Goal: Download file/media

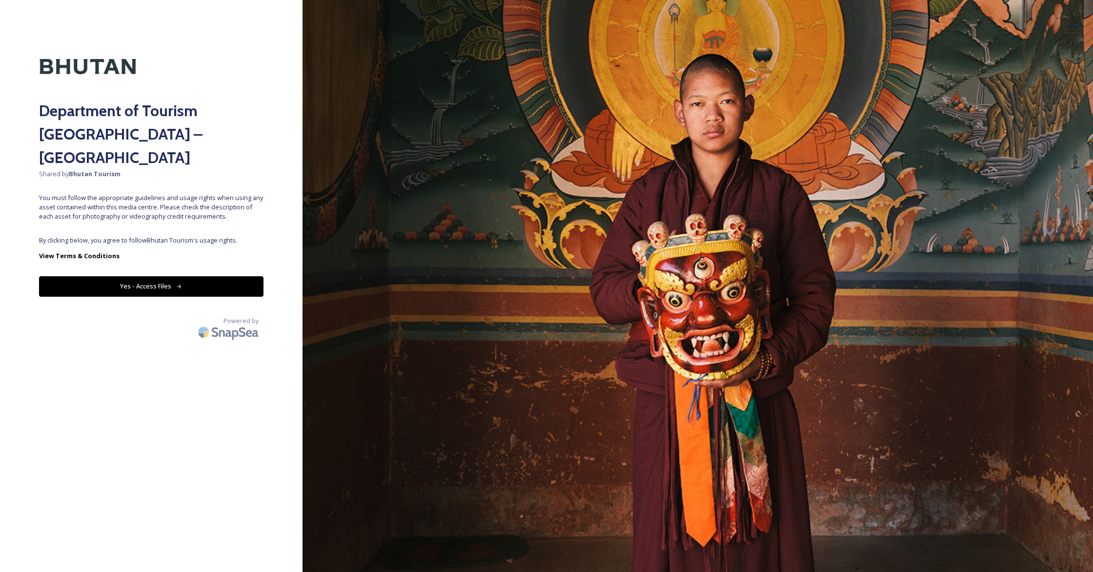
click at [154, 276] on button "Yes - Access Files" at bounding box center [151, 286] width 224 height 20
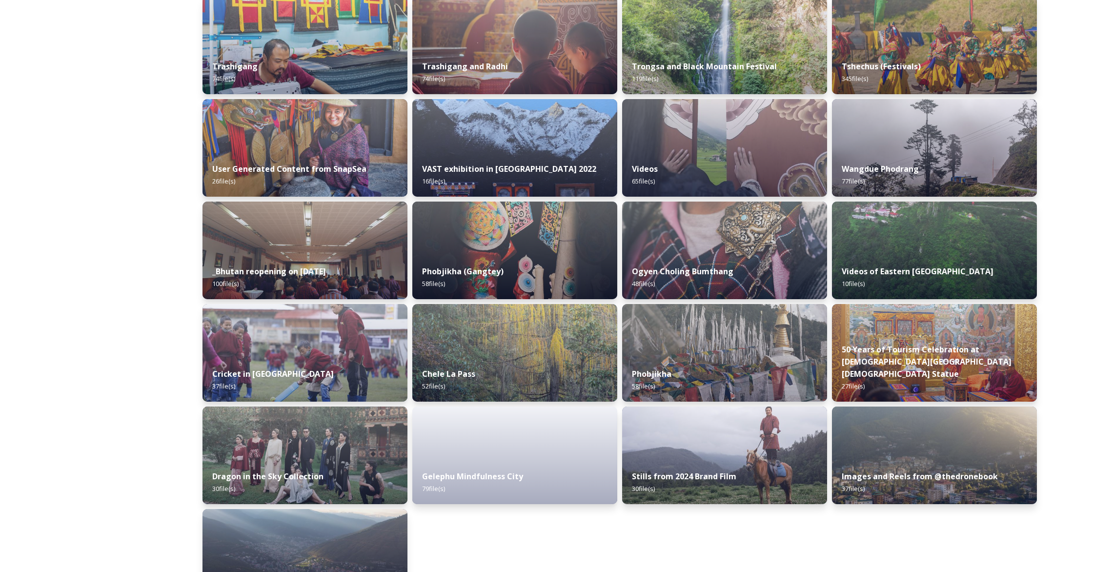
scroll to position [1023, 0]
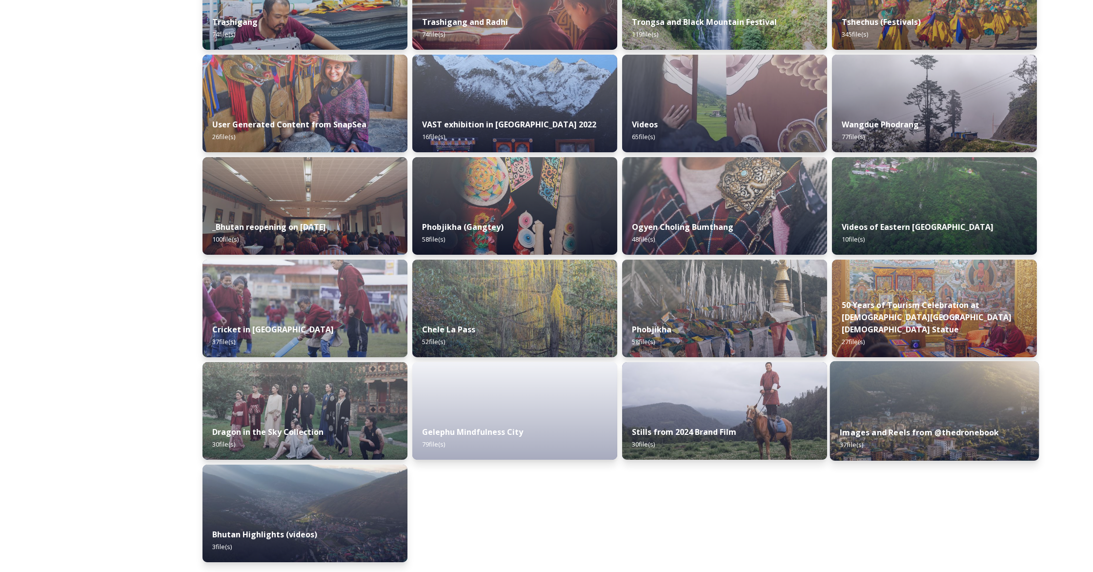
click at [968, 443] on div "Images and Reels from @thedronebook 37 file(s)" at bounding box center [934, 438] width 209 height 44
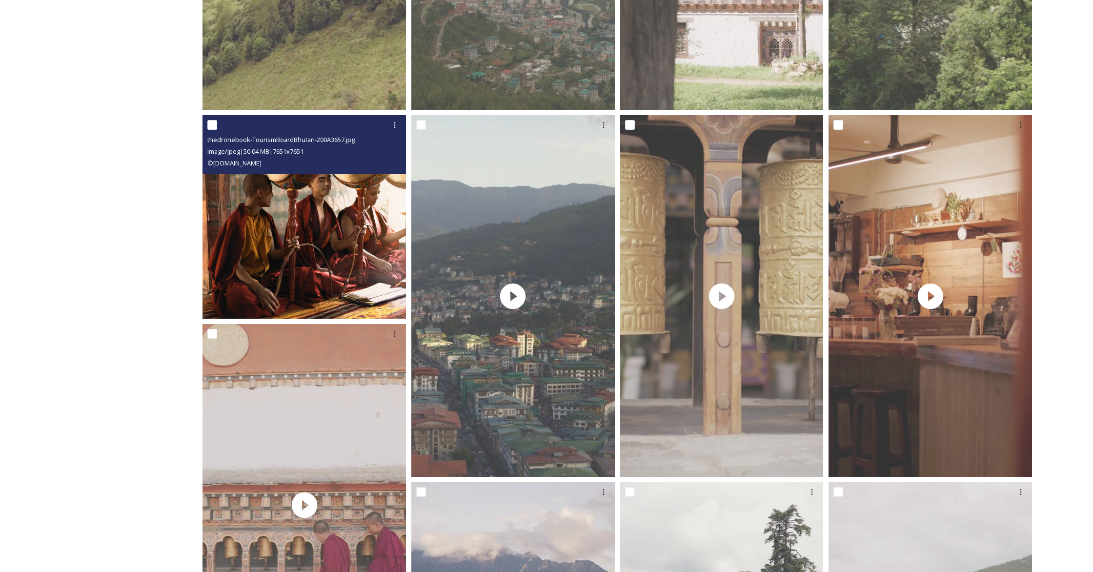
scroll to position [802, 0]
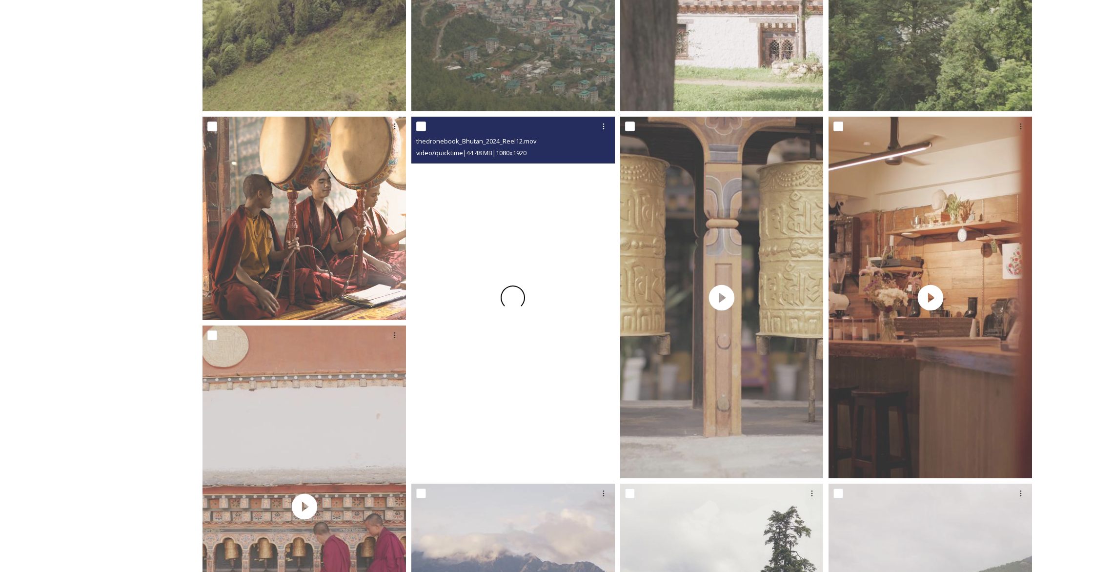
click at [514, 300] on span at bounding box center [513, 297] width 32 height 32
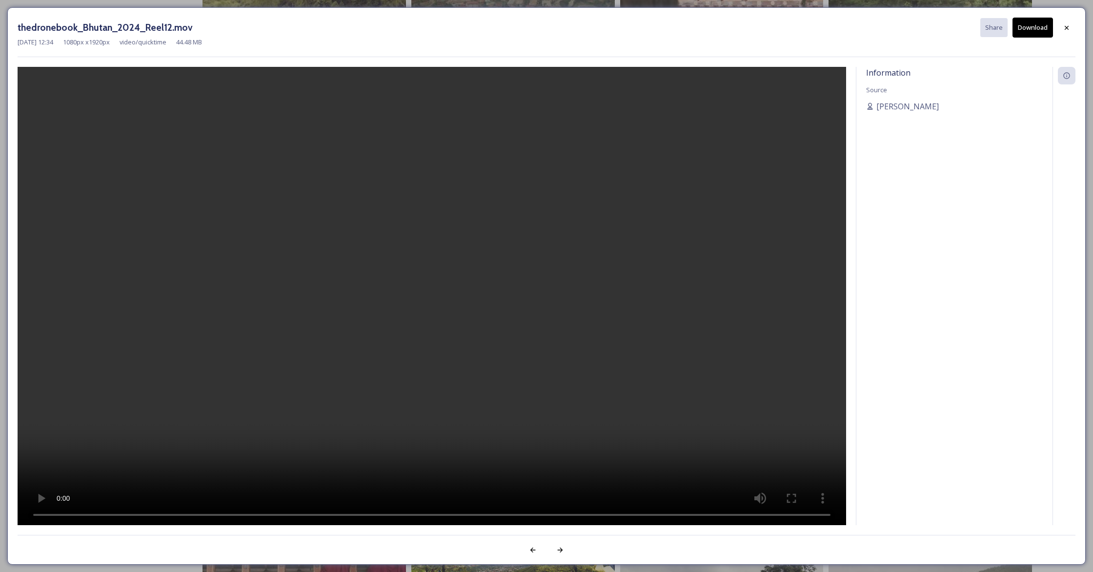
click at [1024, 28] on button "Download" at bounding box center [1032, 28] width 40 height 20
click at [1068, 25] on icon at bounding box center [1066, 28] width 8 height 8
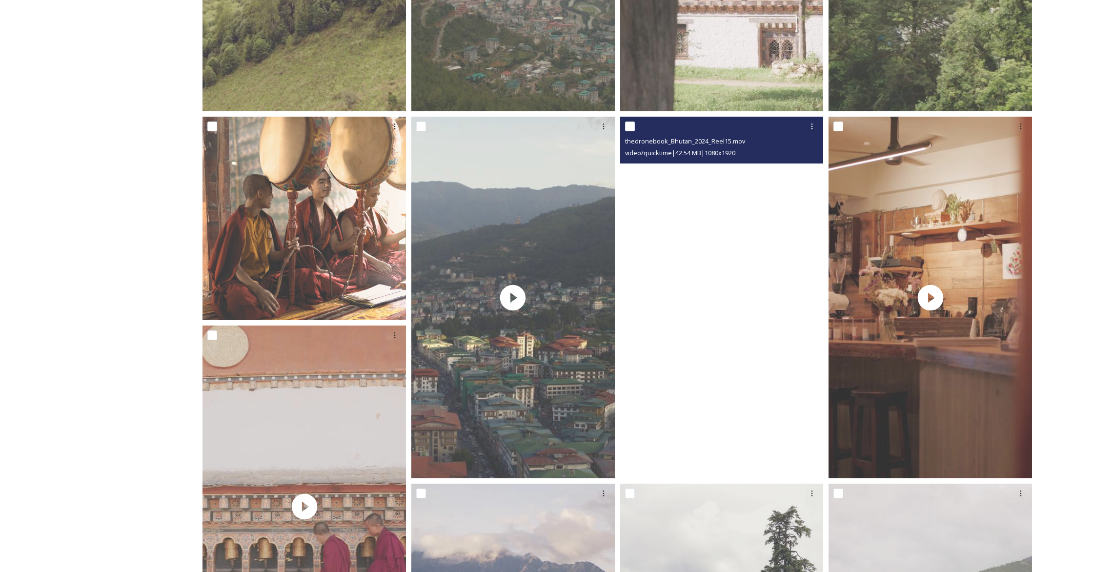
click at [727, 288] on div at bounding box center [721, 297] width 203 height 361
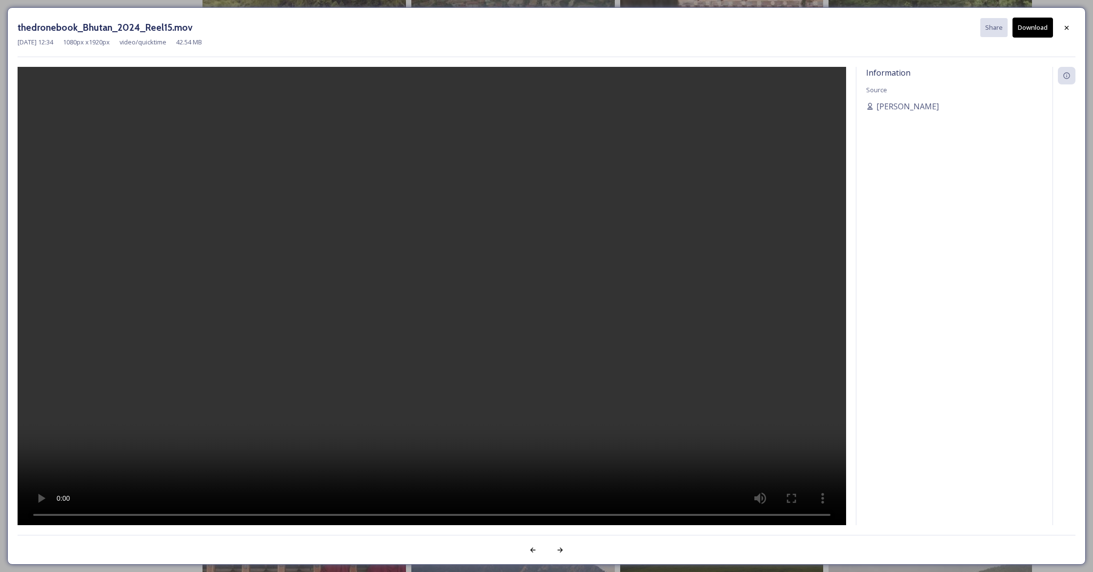
click at [1064, 25] on icon at bounding box center [1066, 28] width 8 height 8
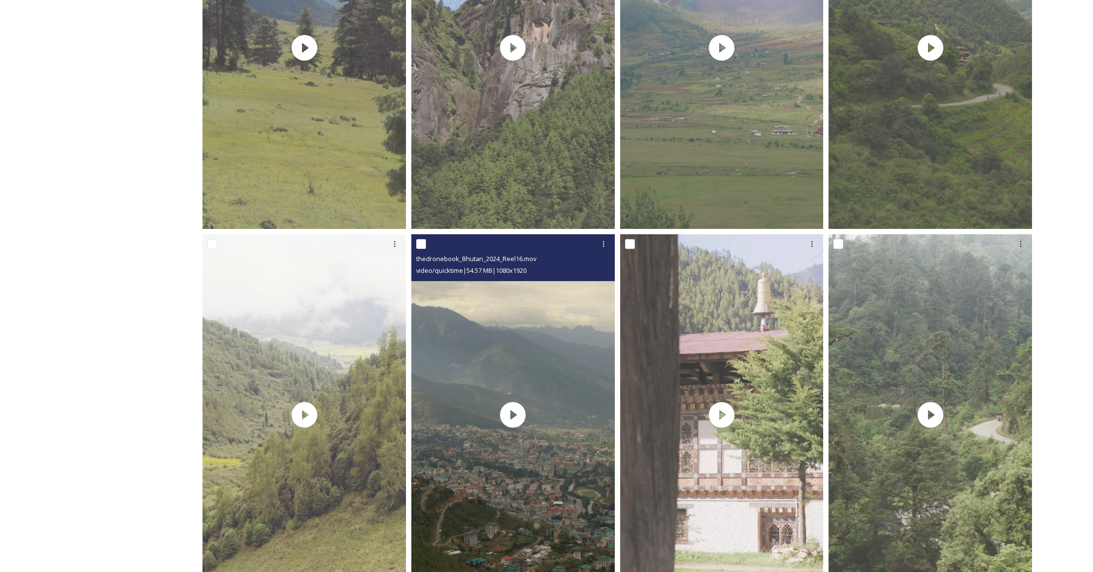
scroll to position [321, 0]
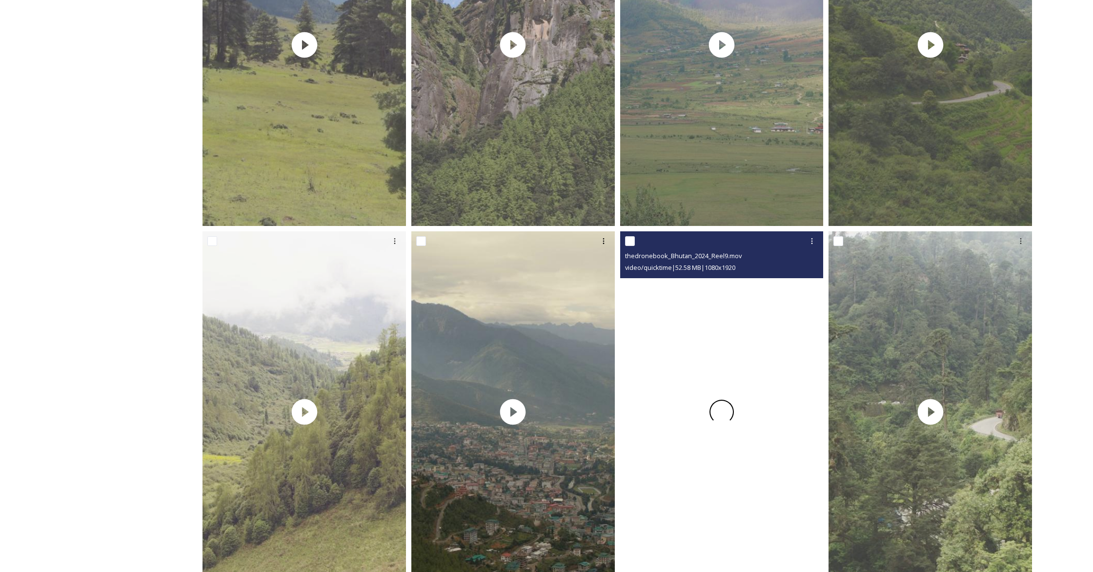
click at [719, 418] on span at bounding box center [722, 412] width 26 height 26
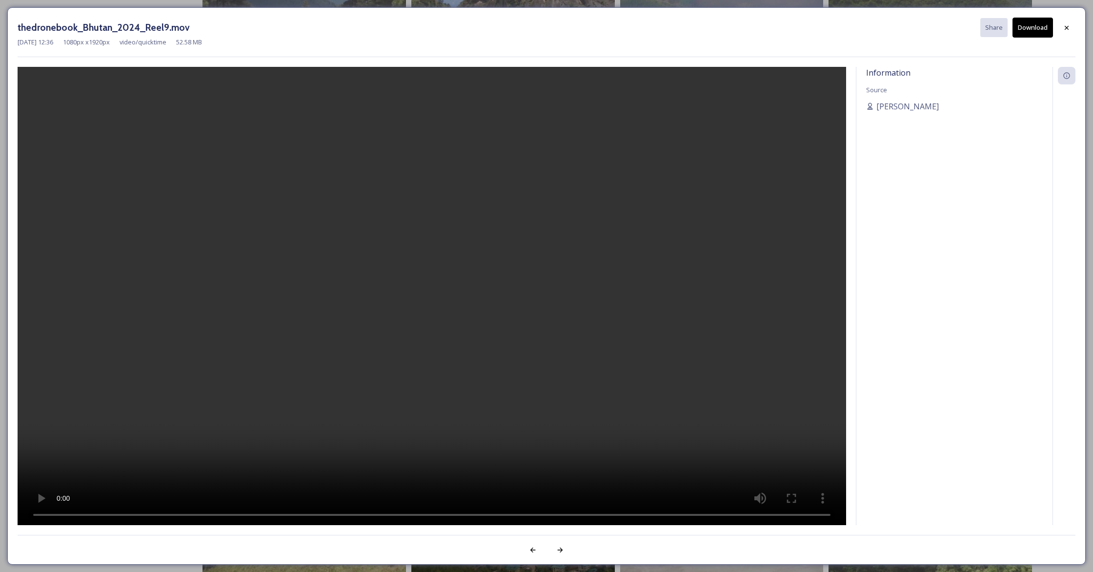
click at [457, 354] on video at bounding box center [432, 296] width 828 height 459
click at [1067, 29] on icon at bounding box center [1066, 27] width 4 height 4
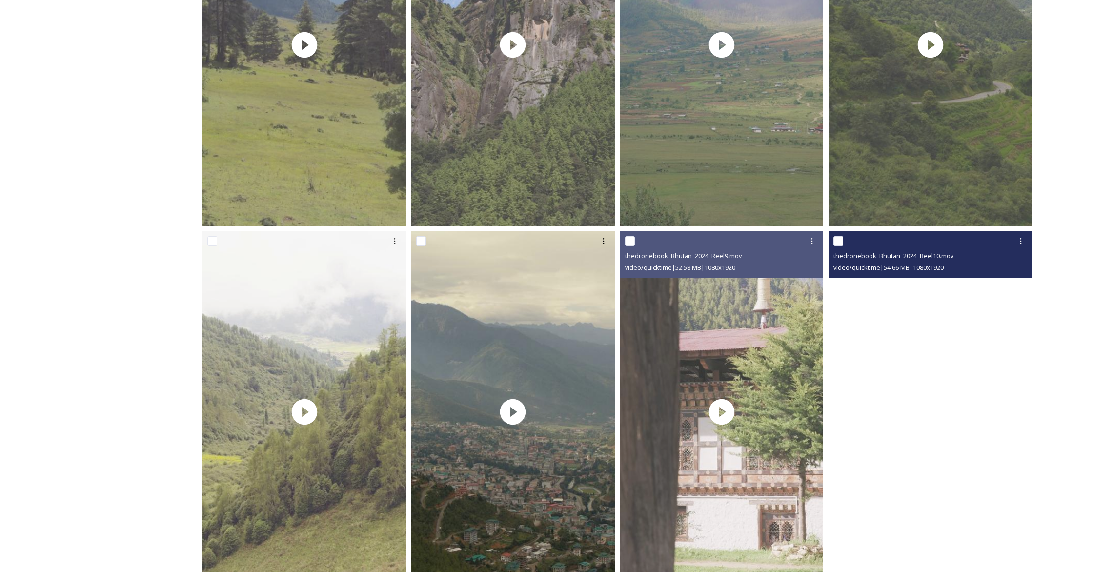
click at [938, 438] on video "thedronebook_Bhutan_2024_Reel10.mov" at bounding box center [929, 411] width 203 height 361
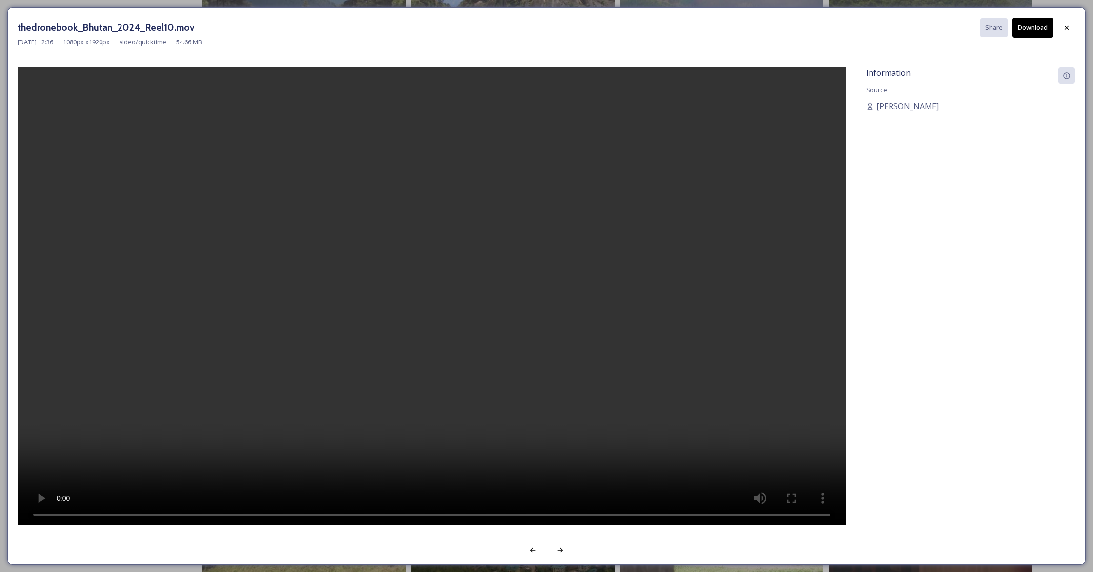
click at [408, 330] on video at bounding box center [432, 296] width 828 height 459
click at [1029, 29] on button "Download" at bounding box center [1032, 28] width 40 height 20
